Goal: Check status: Check status

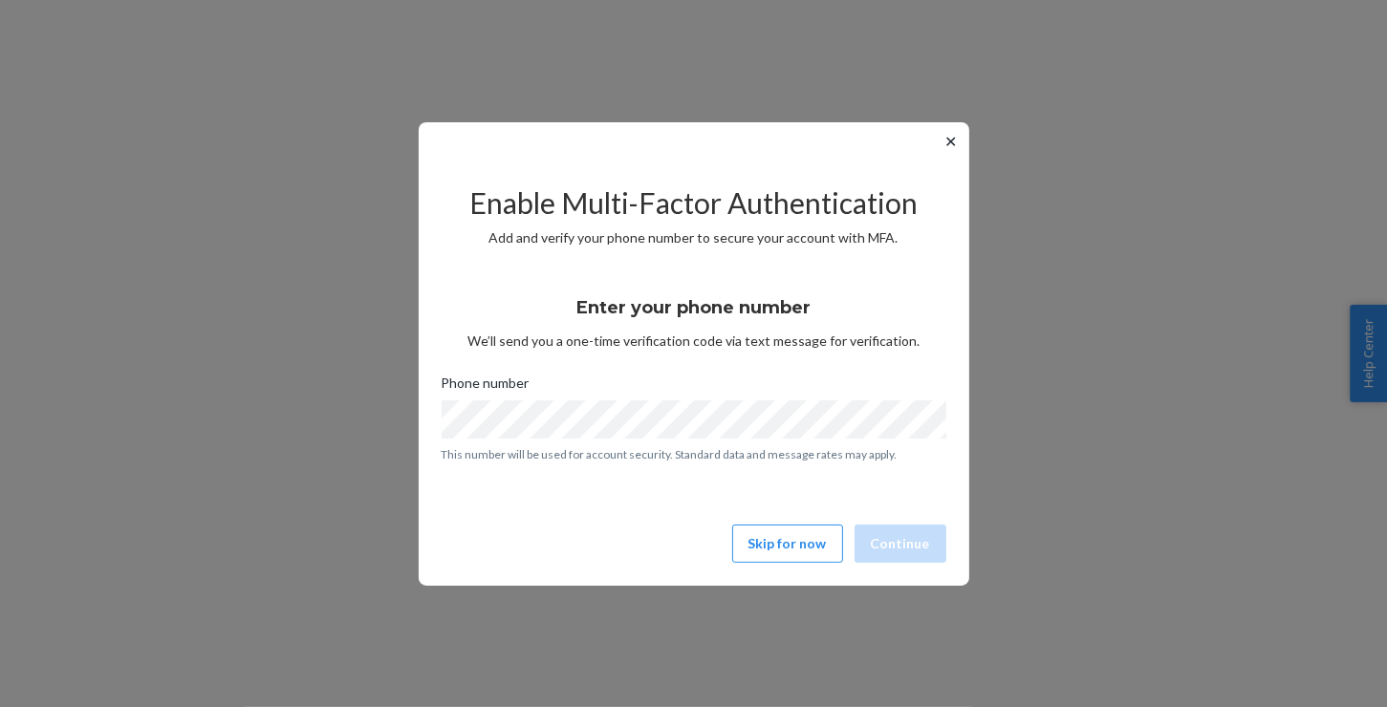
click at [779, 547] on button "Skip for now" at bounding box center [787, 544] width 111 height 38
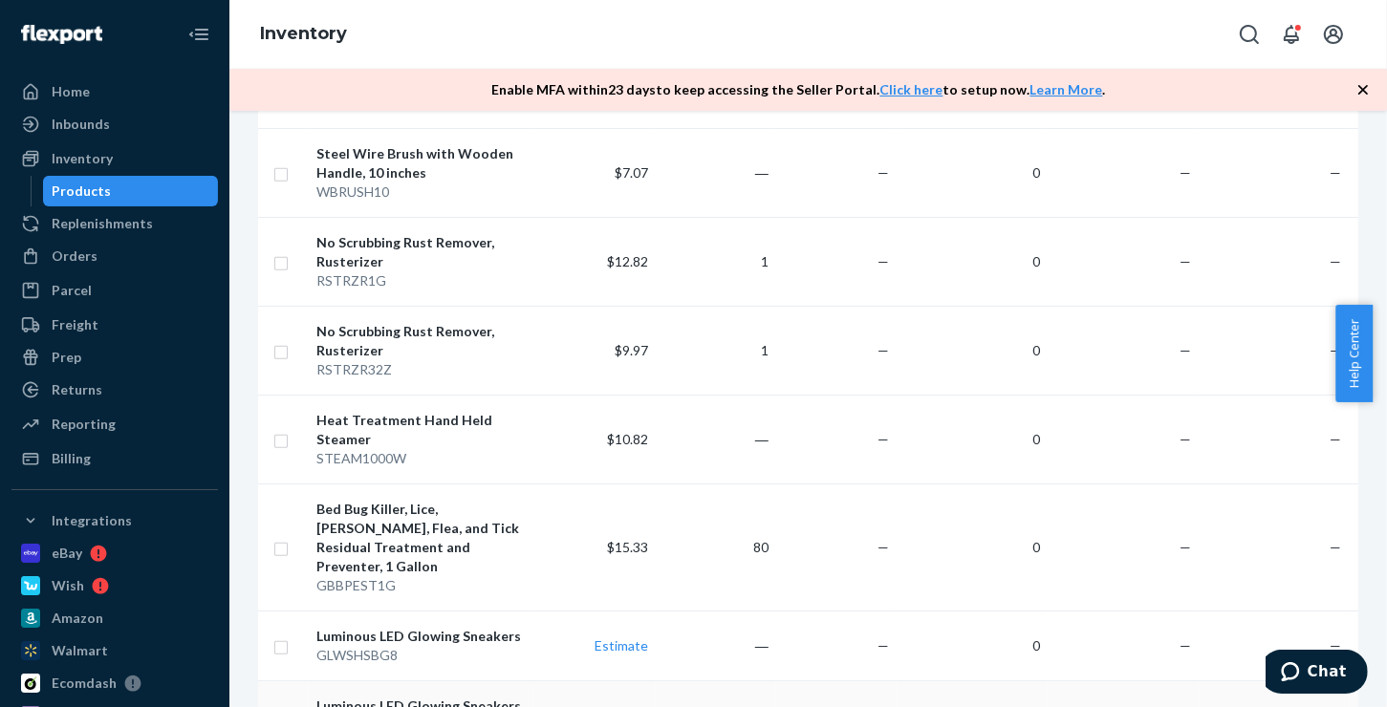
scroll to position [1625, 0]
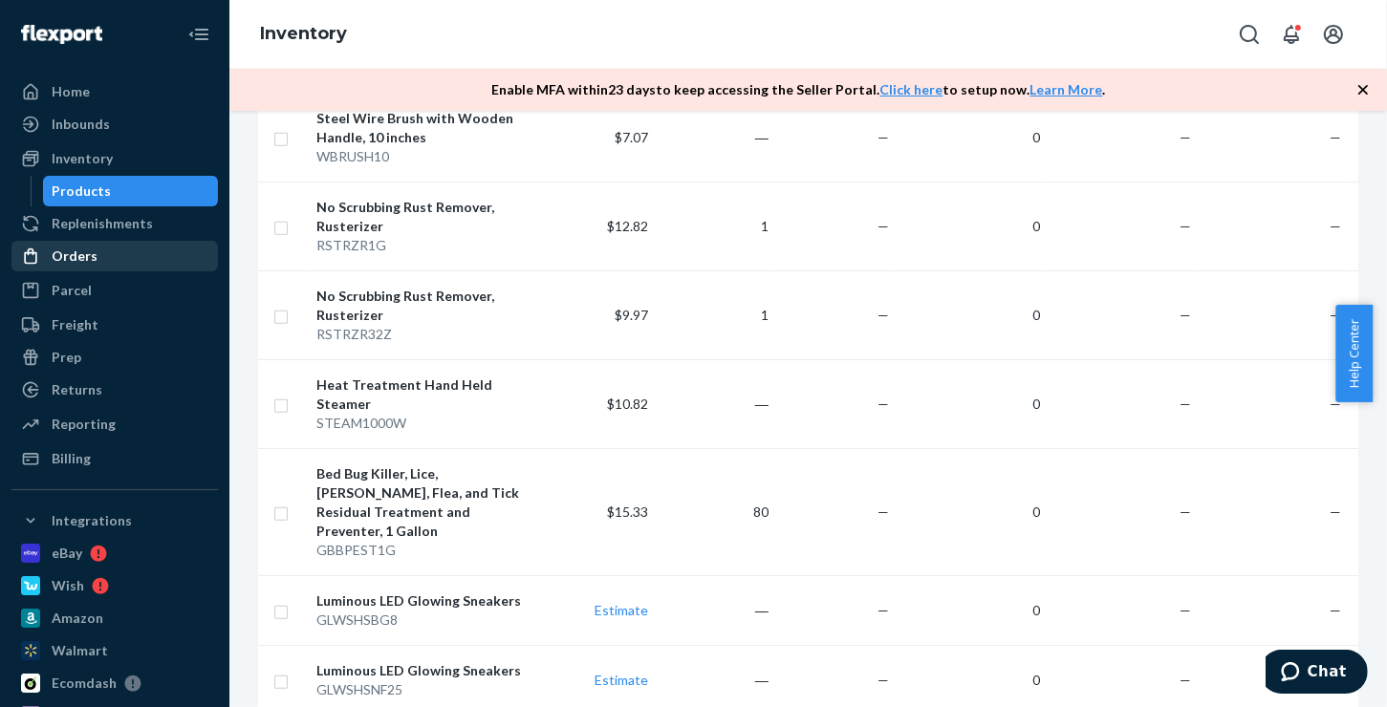
click at [82, 257] on div "Orders" at bounding box center [75, 256] width 46 height 19
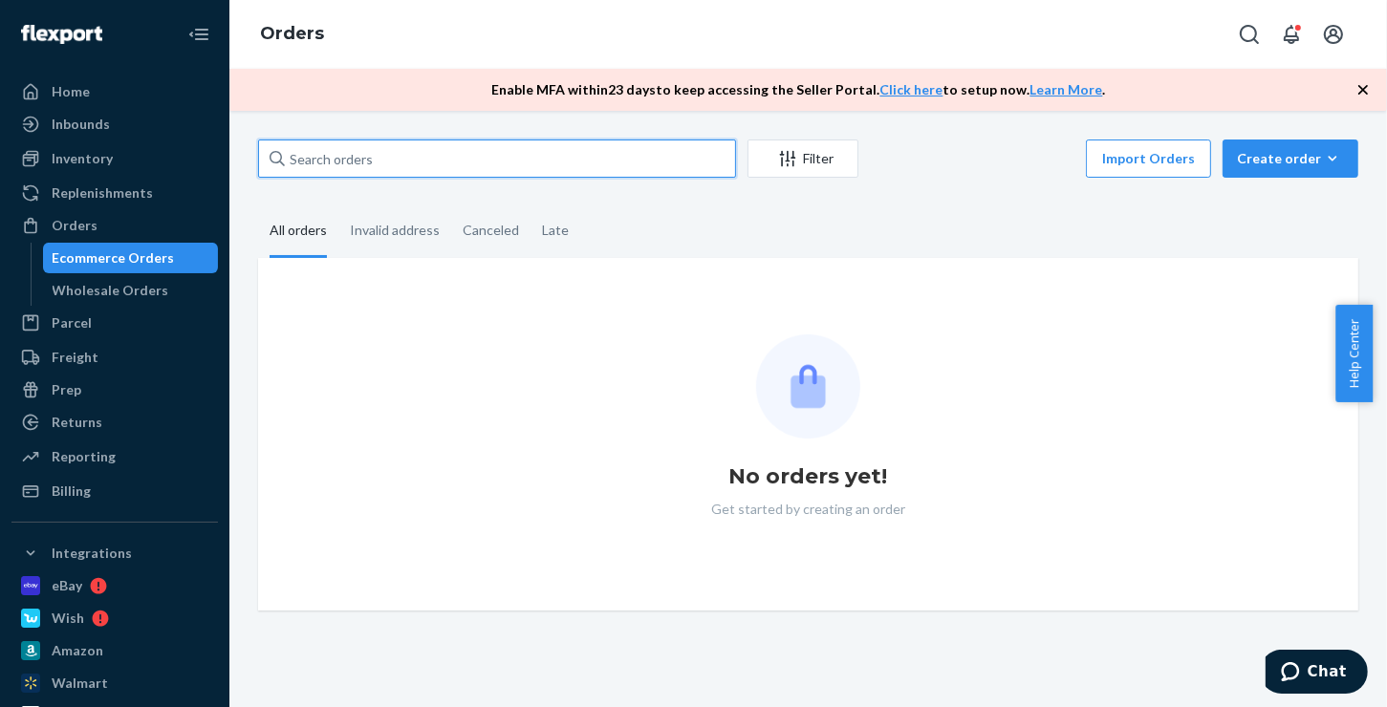
click at [376, 168] on input "text" at bounding box center [497, 159] width 478 height 38
paste input "577113889291669520"
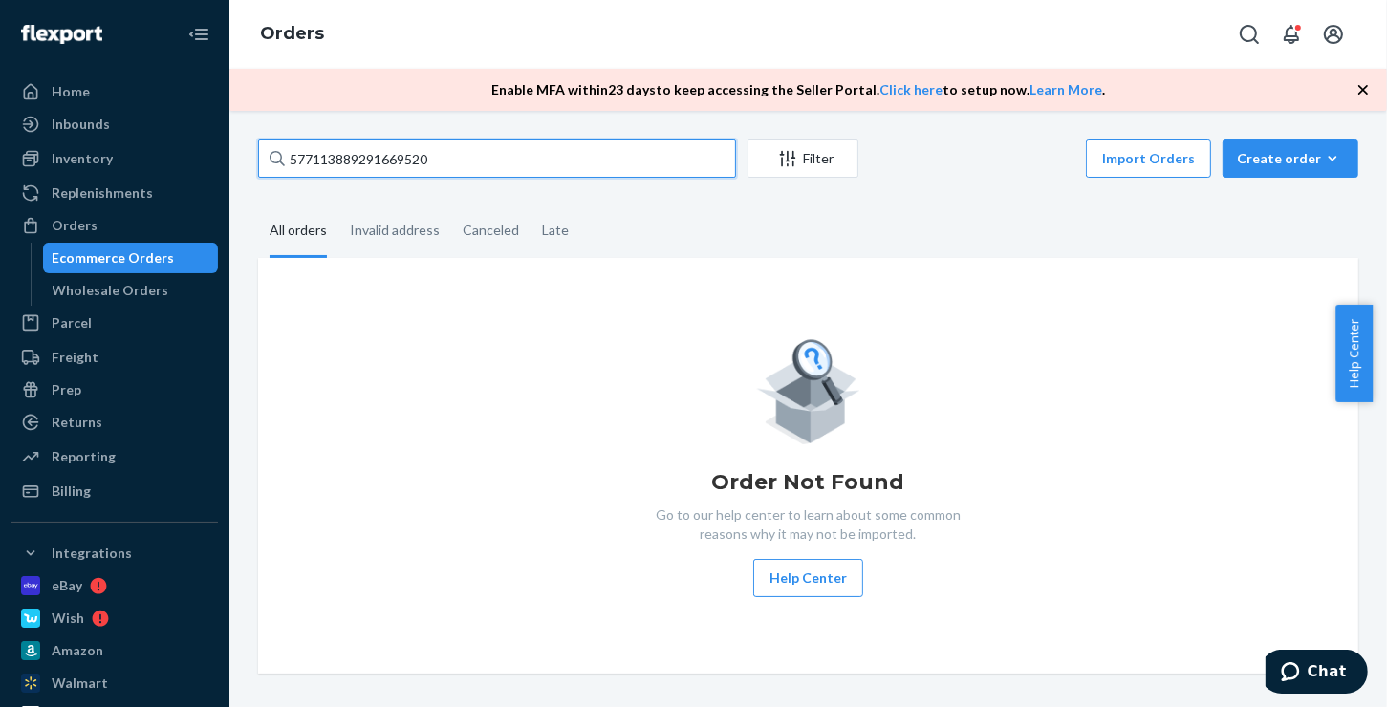
type input "577113889291669520"
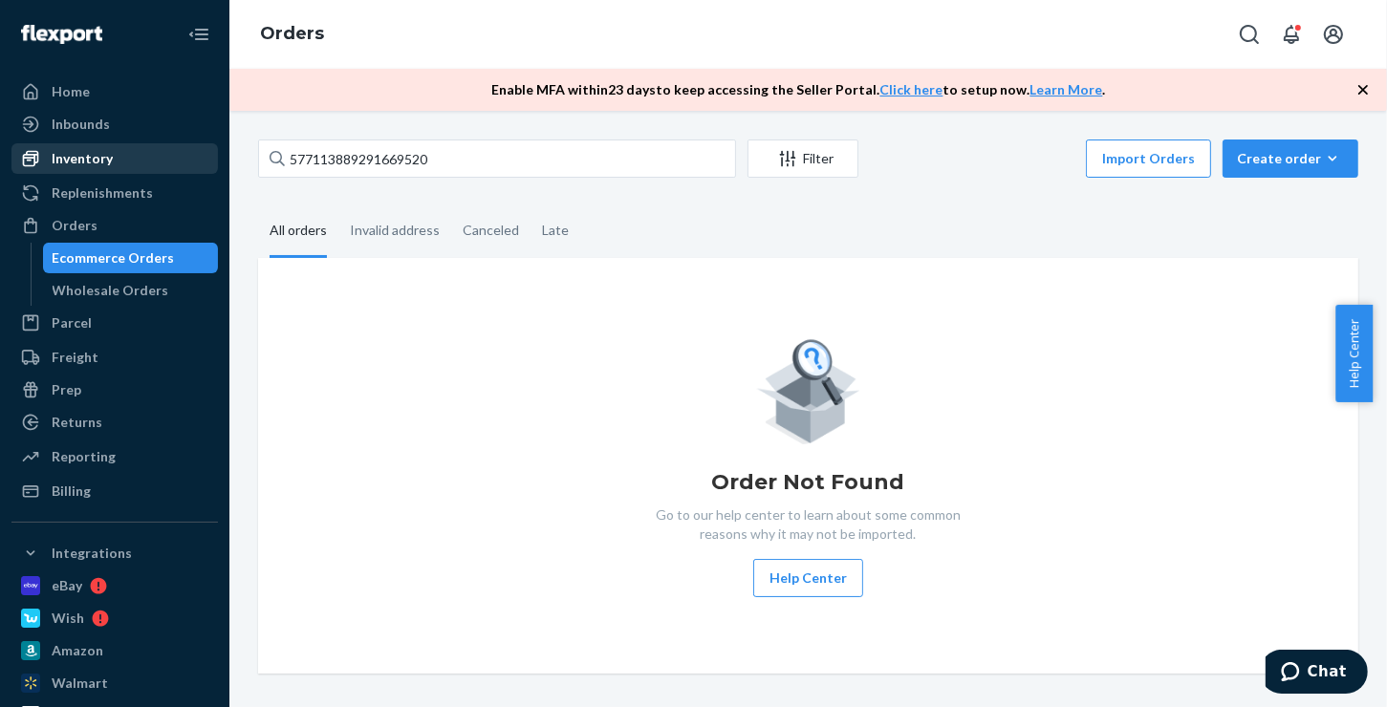
click at [76, 157] on div "Inventory" at bounding box center [82, 158] width 61 height 19
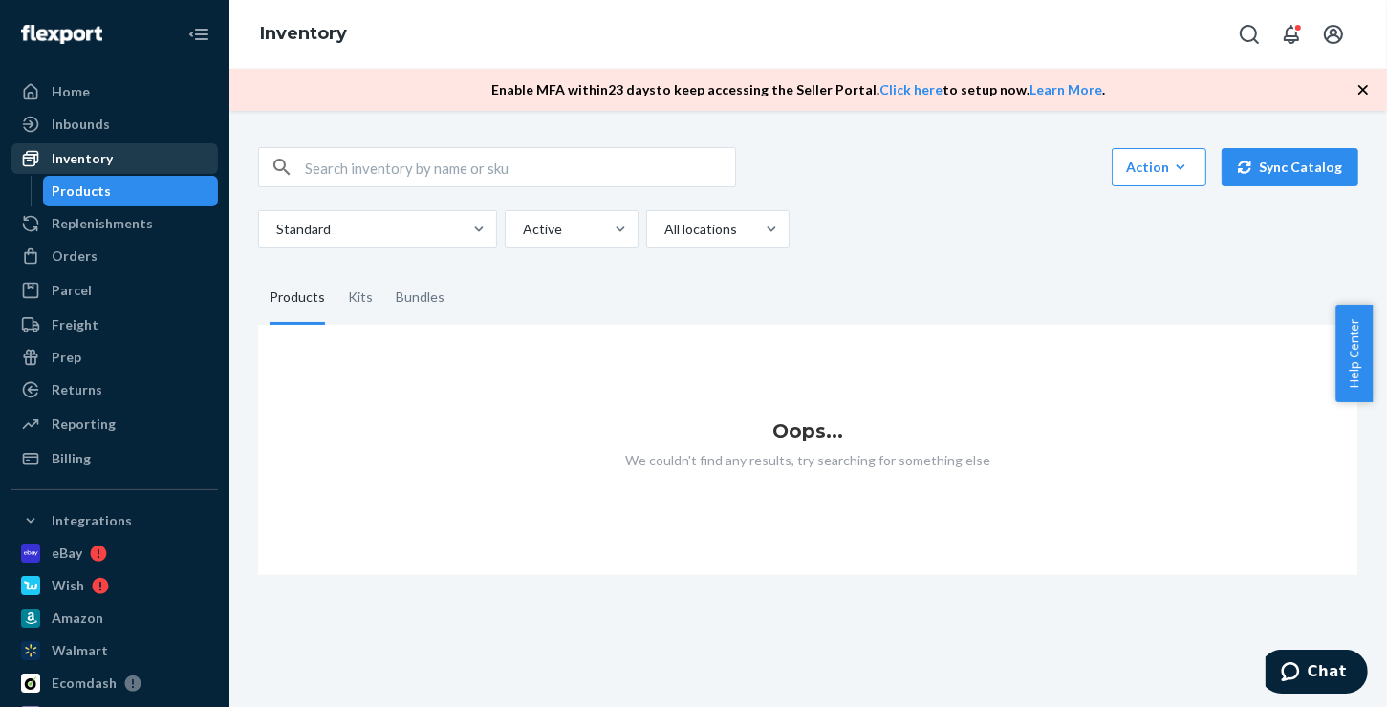
click at [98, 153] on div "Inventory" at bounding box center [82, 158] width 61 height 19
click at [86, 250] on div "Orders" at bounding box center [75, 256] width 46 height 19
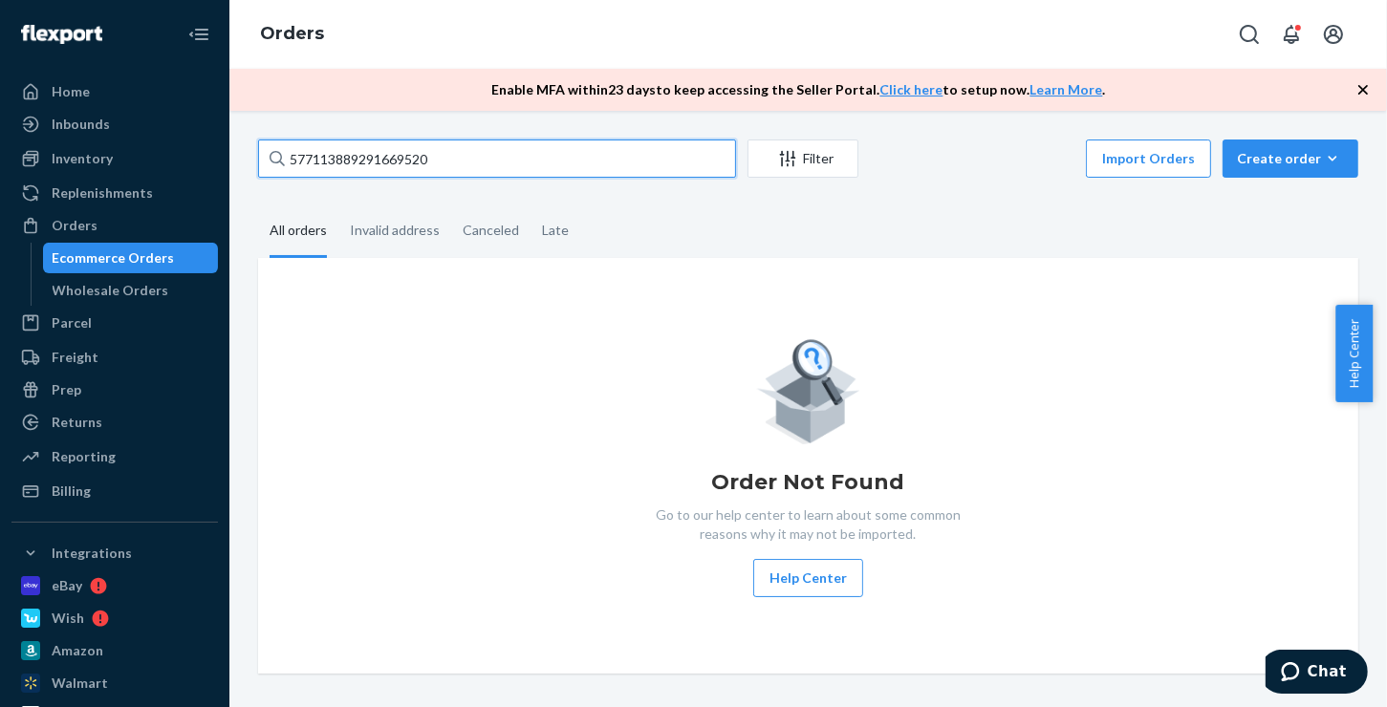
drag, startPoint x: 446, startPoint y: 161, endPoint x: 267, endPoint y: 158, distance: 179.7
click at [267, 158] on input "577113889291669520" at bounding box center [497, 159] width 478 height 38
paste input "[PERSON_NAME]"
type input "[PERSON_NAME]"
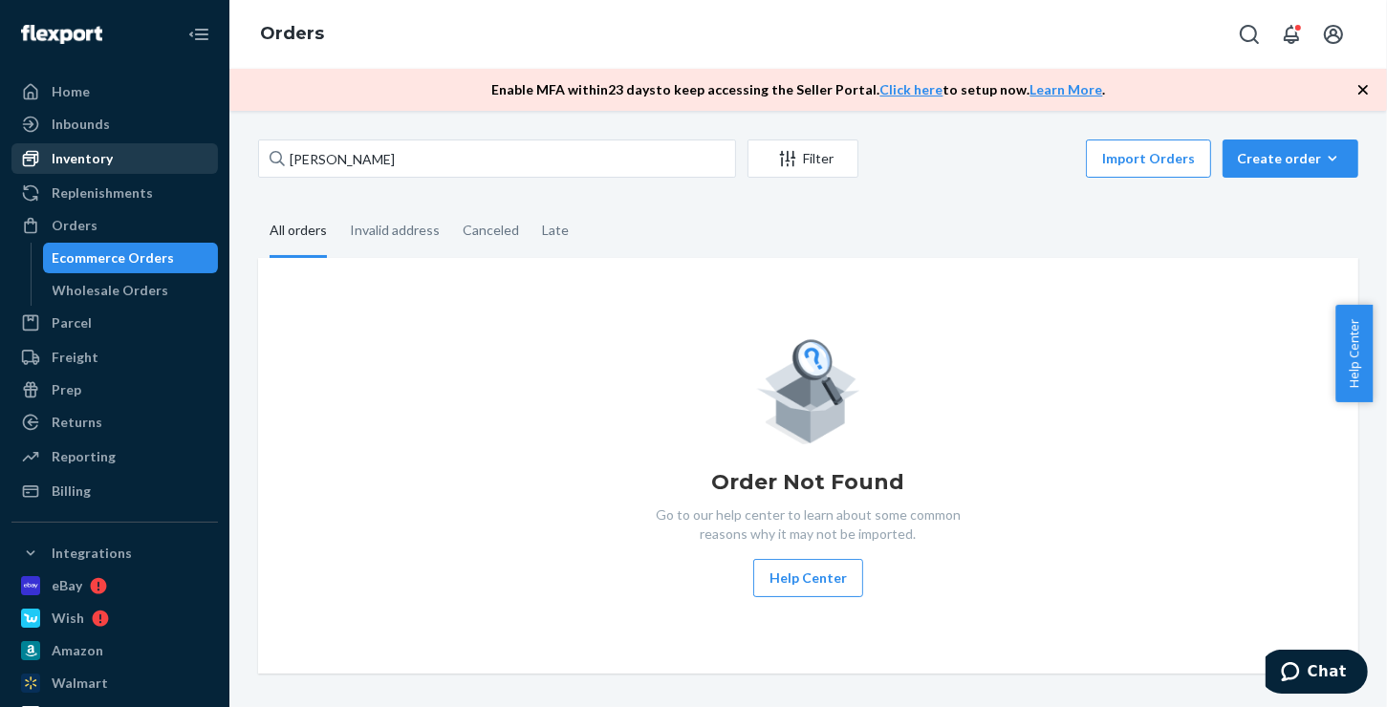
click at [107, 160] on div "Inventory" at bounding box center [82, 158] width 61 height 19
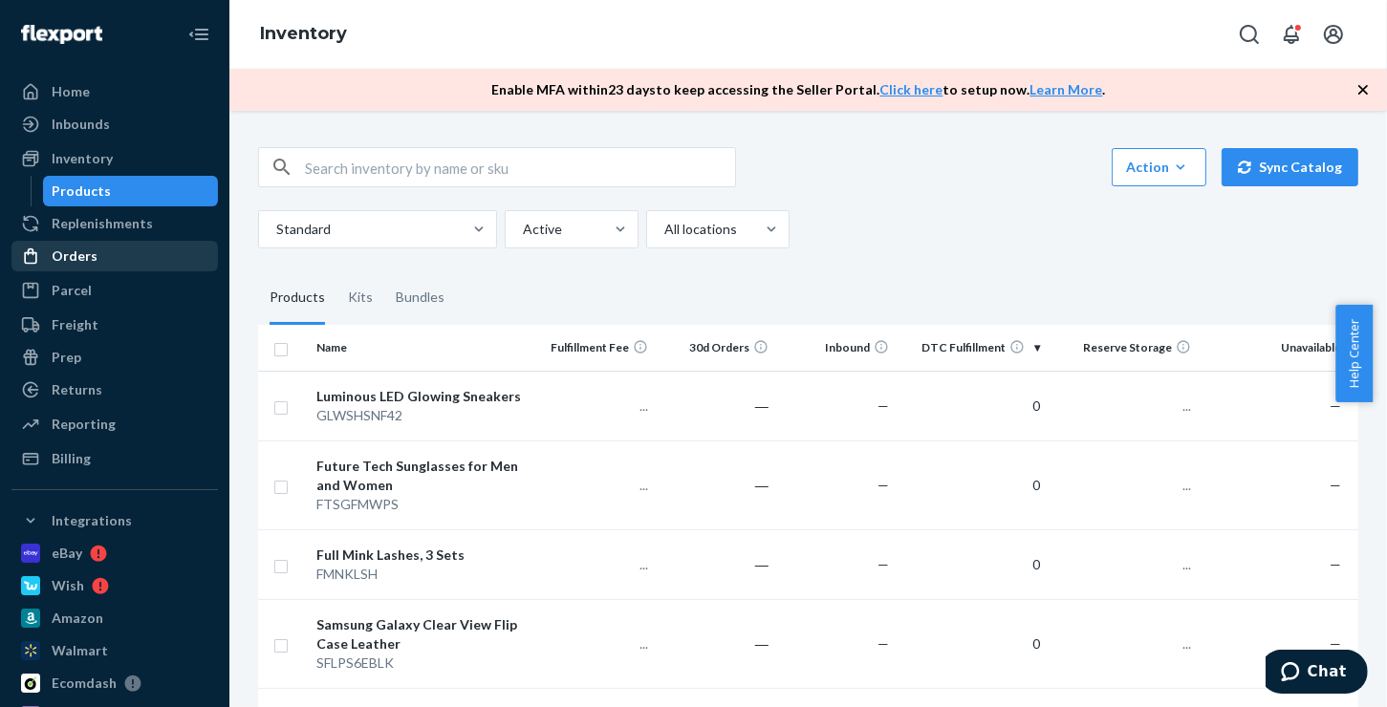
click at [92, 260] on div "Orders" at bounding box center [75, 256] width 46 height 19
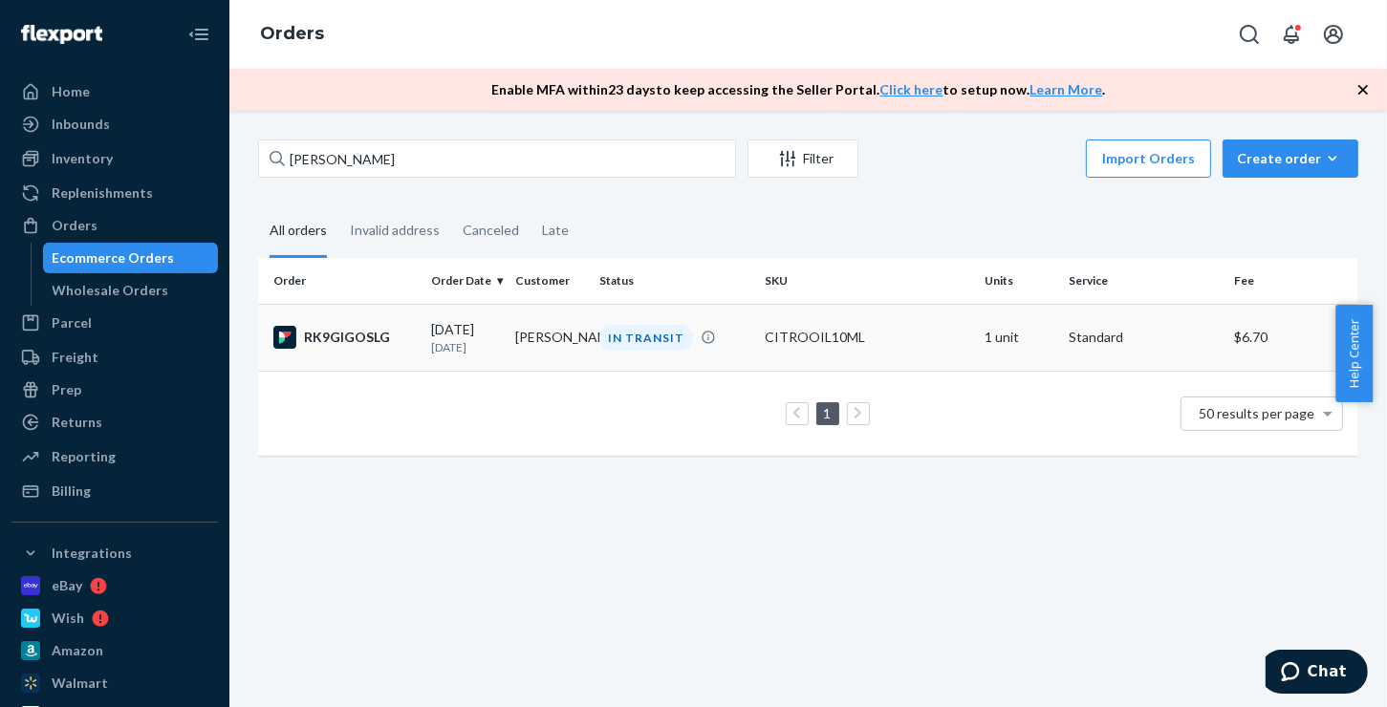
click at [362, 340] on div "RK9GIGOSLG" at bounding box center [344, 337] width 142 height 23
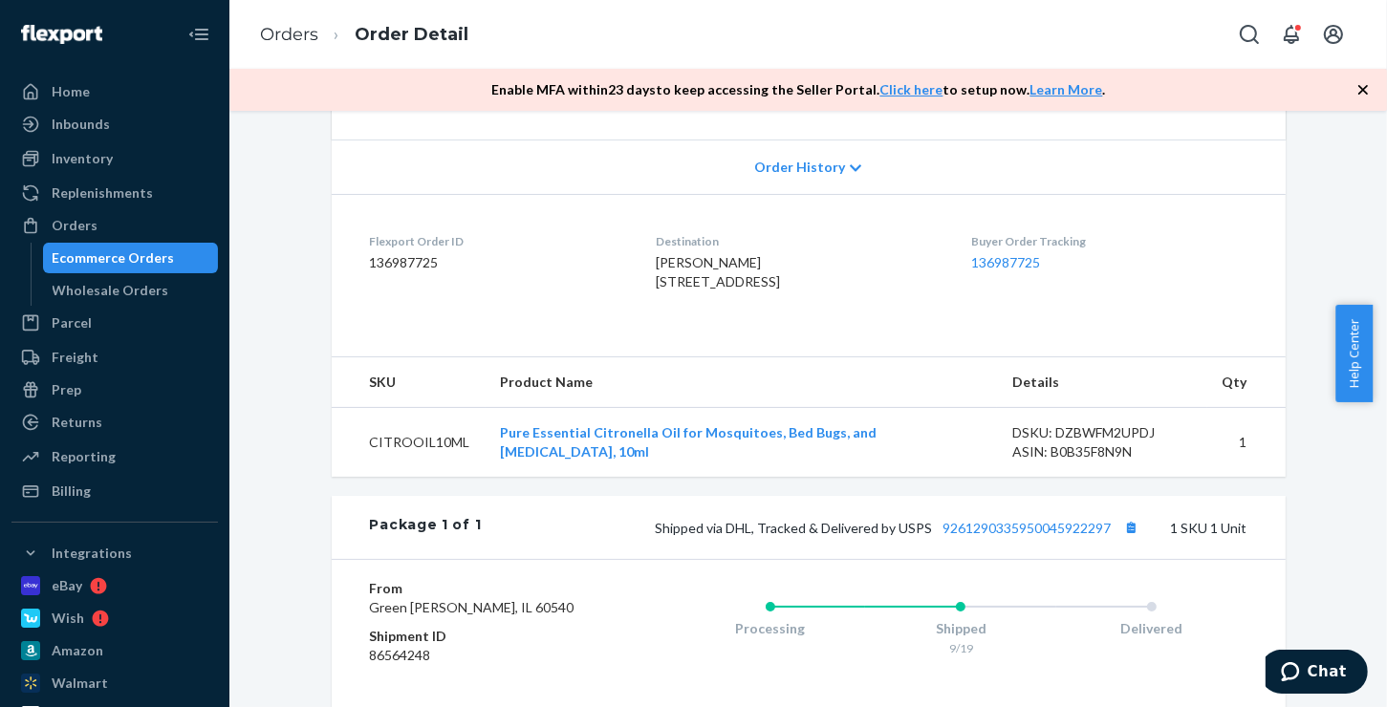
scroll to position [639, 0]
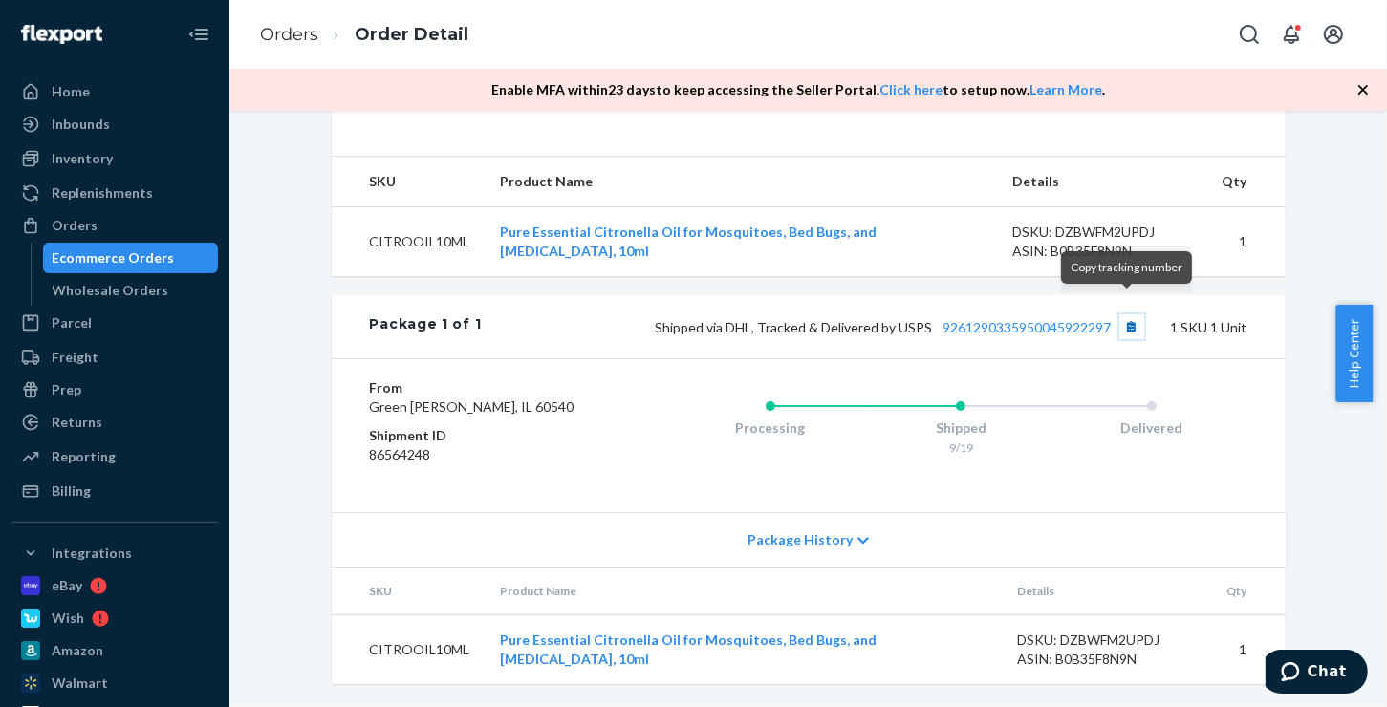
click at [1123, 315] on button "Copy tracking number" at bounding box center [1131, 327] width 25 height 25
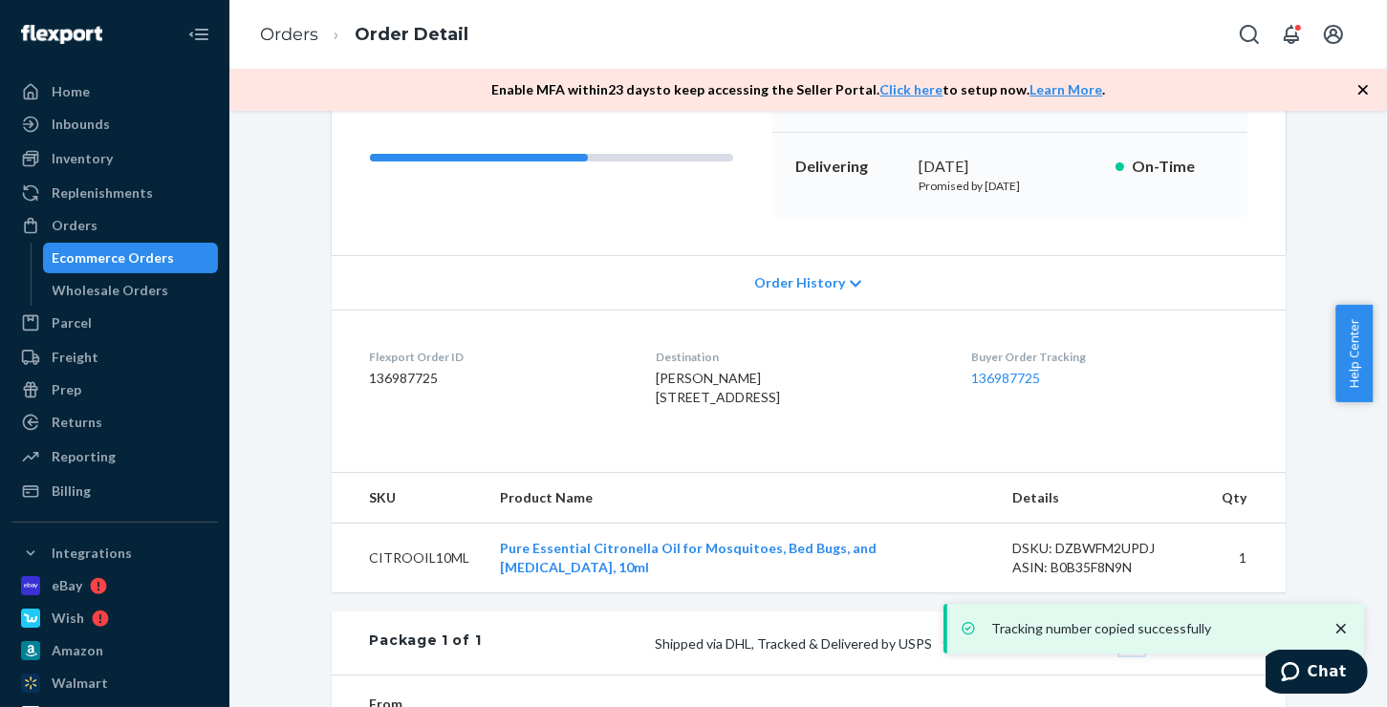
scroll to position [256, 0]
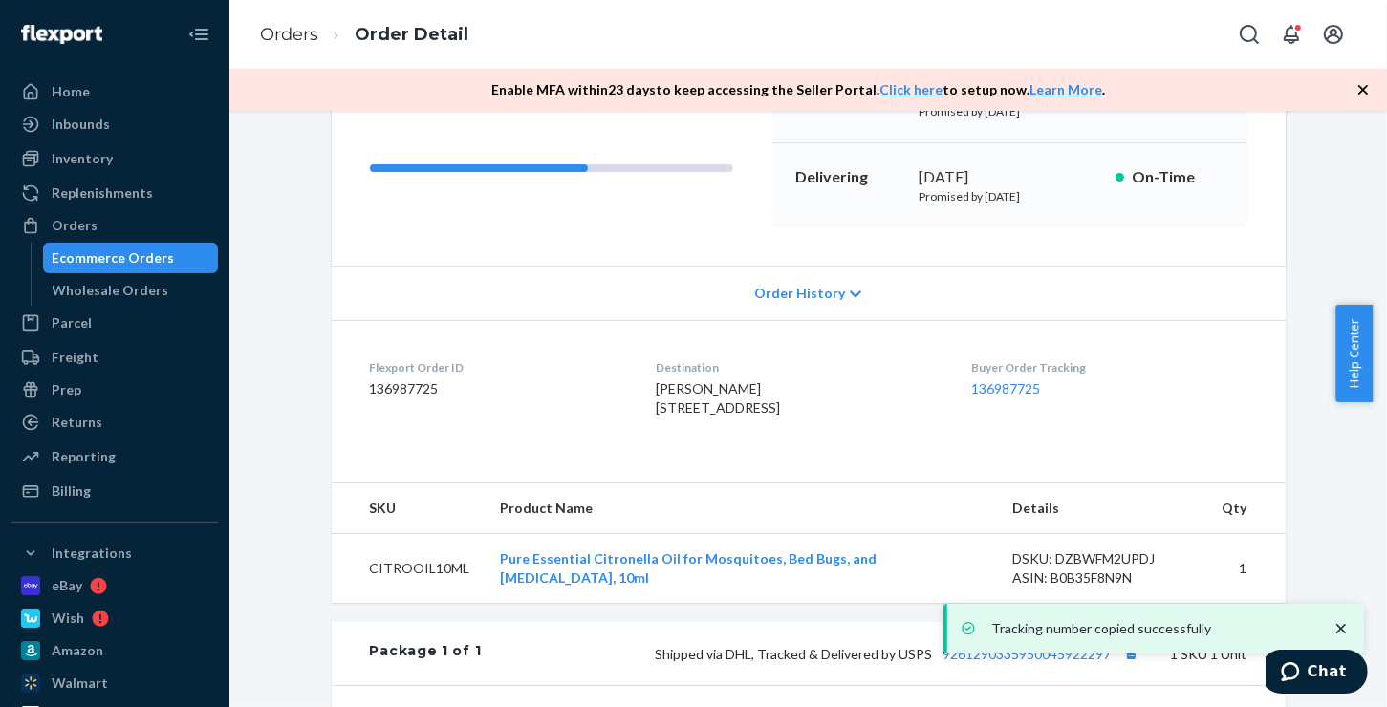
click at [127, 255] on div "Ecommerce Orders" at bounding box center [114, 258] width 122 height 19
